Goal: Information Seeking & Learning: Learn about a topic

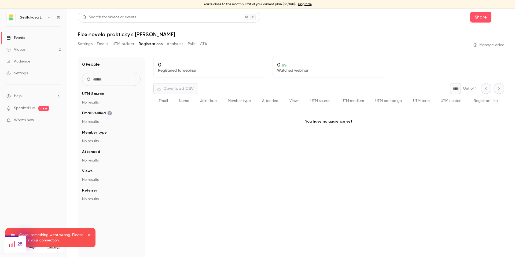
click at [36, 48] on link "Videos 2" at bounding box center [33, 50] width 67 height 12
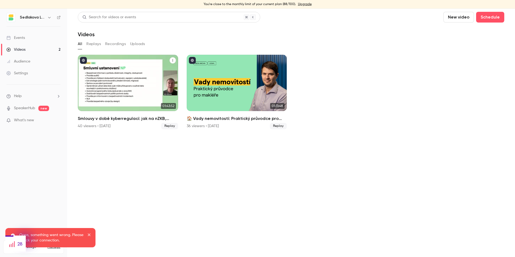
click at [110, 82] on div "Smlouvy v době kyberregulací: jak na nZKB, DORA a GDPR" at bounding box center [128, 83] width 100 height 56
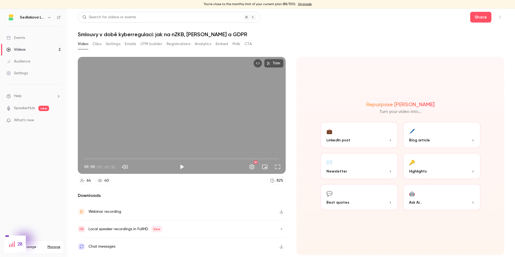
click at [185, 42] on button "Registrations" at bounding box center [179, 44] width 24 height 9
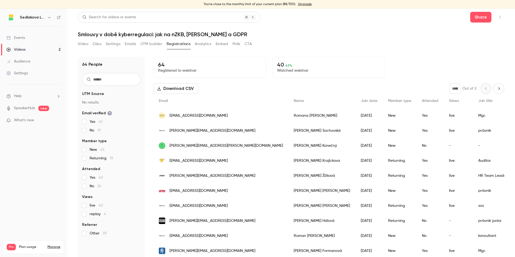
click at [92, 217] on span "replay 4" at bounding box center [98, 214] width 16 height 5
click at [93, 158] on span "Returning 19" at bounding box center [102, 158] width 24 height 5
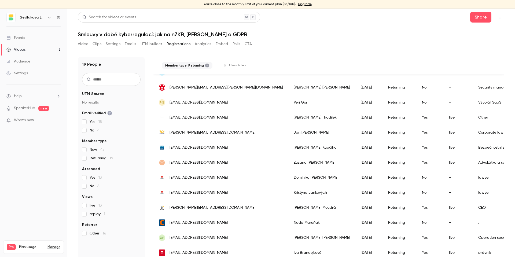
scroll to position [3, 0]
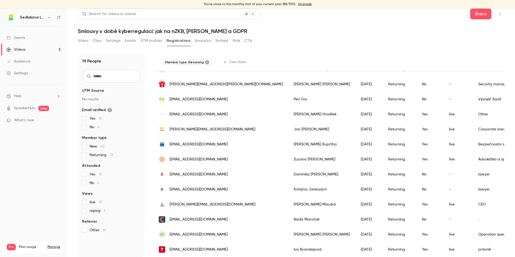
click at [26, 37] on link "Events" at bounding box center [33, 38] width 67 height 12
